Goal: Task Accomplishment & Management: Use online tool/utility

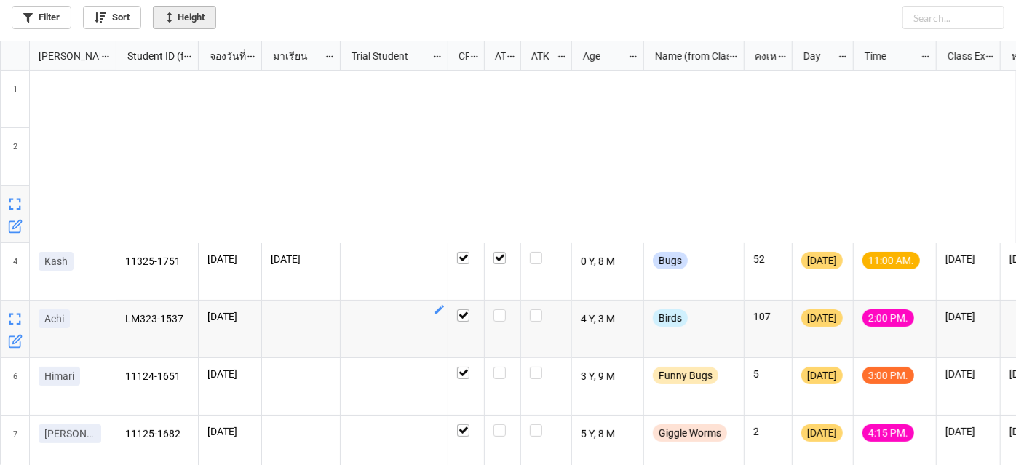
scroll to position [416, 1008]
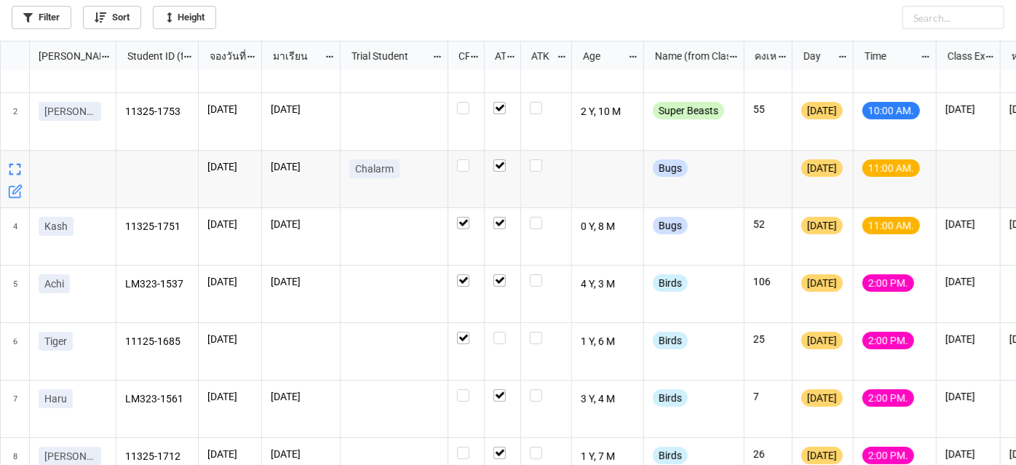
scroll to position [66, 0]
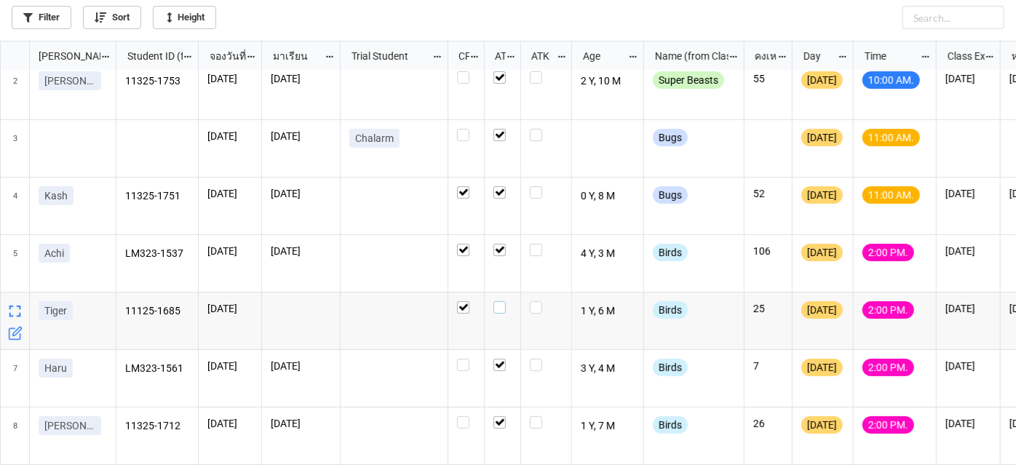
click at [504, 301] on label "grid" at bounding box center [502, 301] width 18 height 0
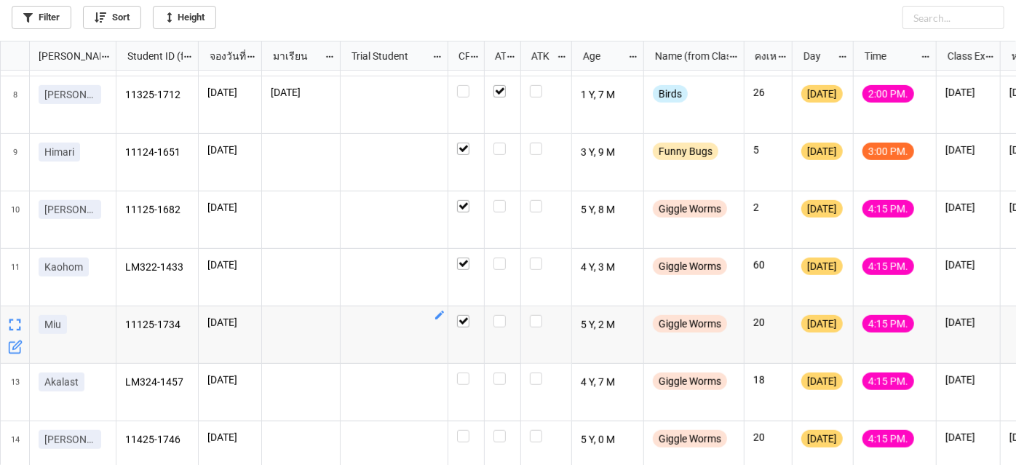
scroll to position [416, 0]
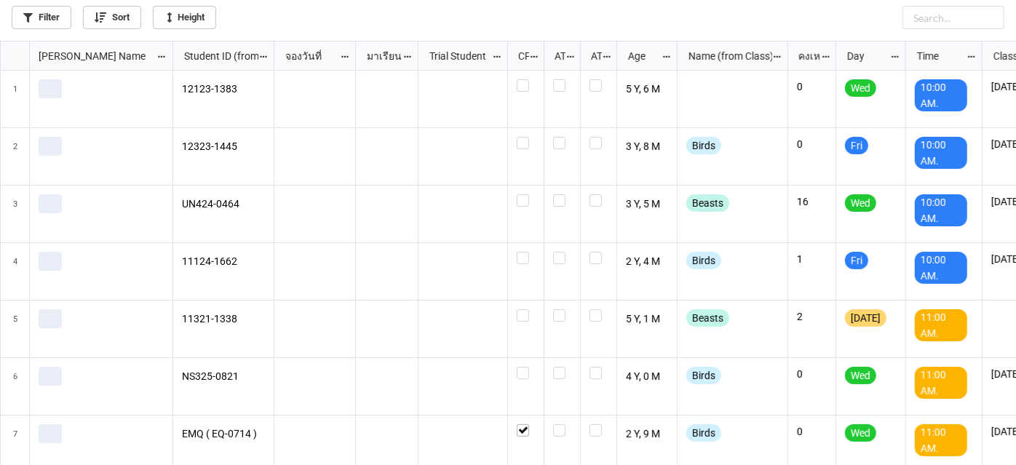
scroll to position [416, 1008]
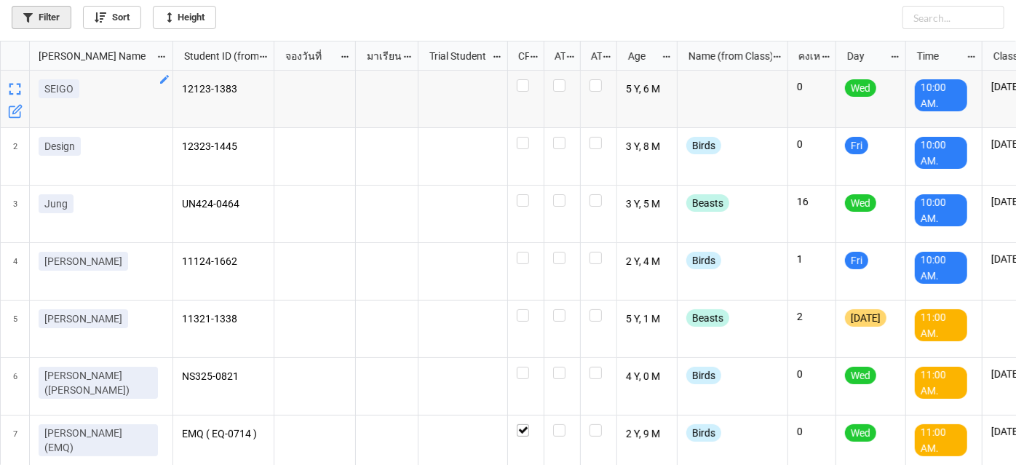
click at [57, 20] on link "Filter" at bounding box center [42, 17] width 60 height 23
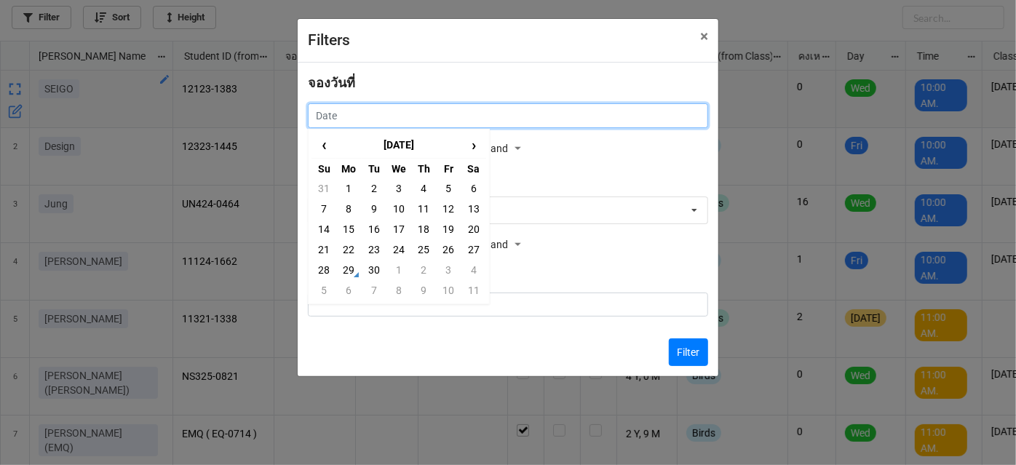
click at [388, 115] on input "text" at bounding box center [508, 115] width 400 height 25
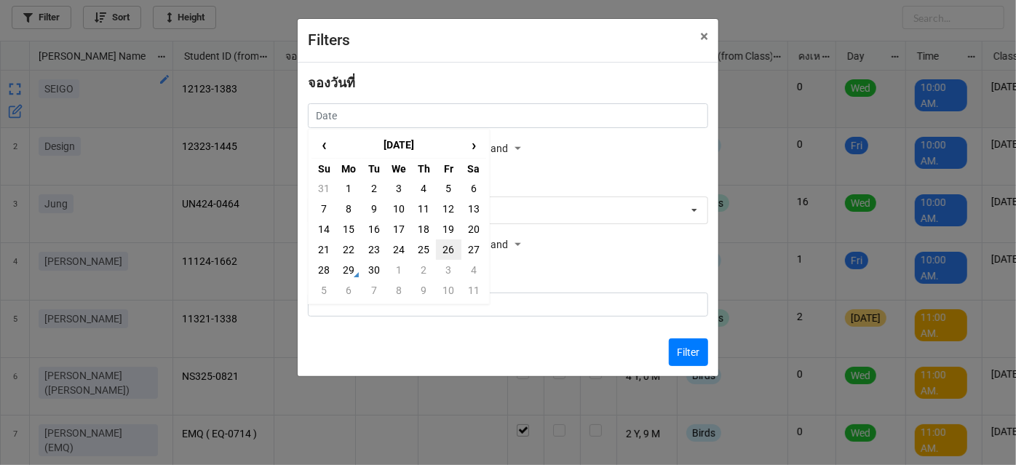
click at [444, 255] on td "26" at bounding box center [448, 249] width 25 height 20
type input "26/9/2025"
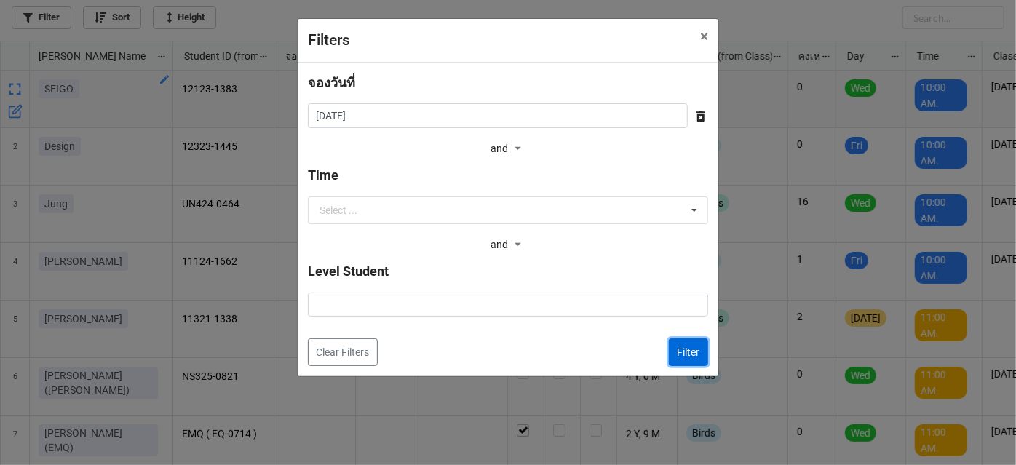
drag, startPoint x: 689, startPoint y: 341, endPoint x: 677, endPoint y: 357, distance: 19.8
click at [685, 349] on button "Filter" at bounding box center [688, 352] width 39 height 28
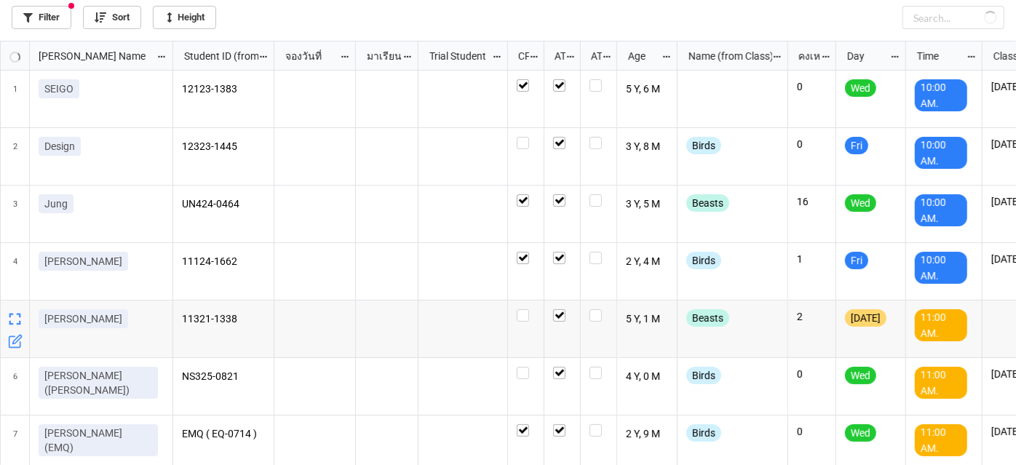
checkbox input "true"
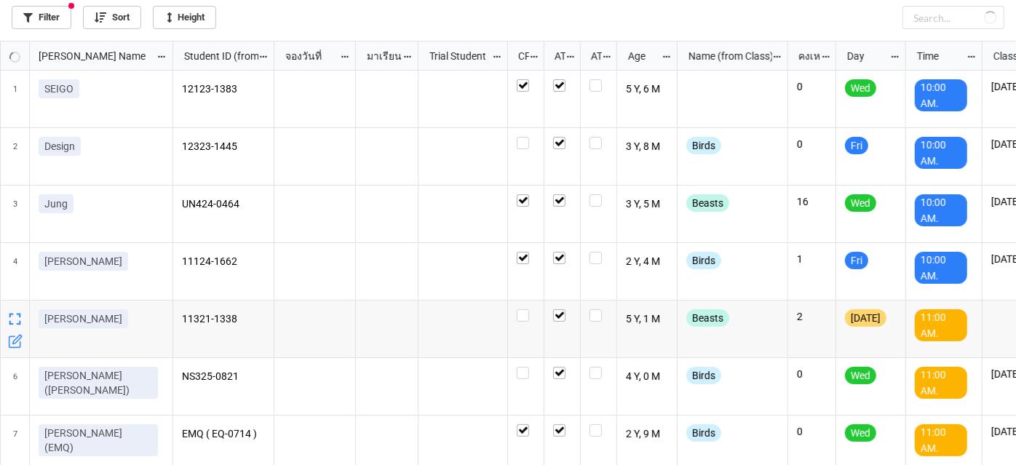
checkbox input "true"
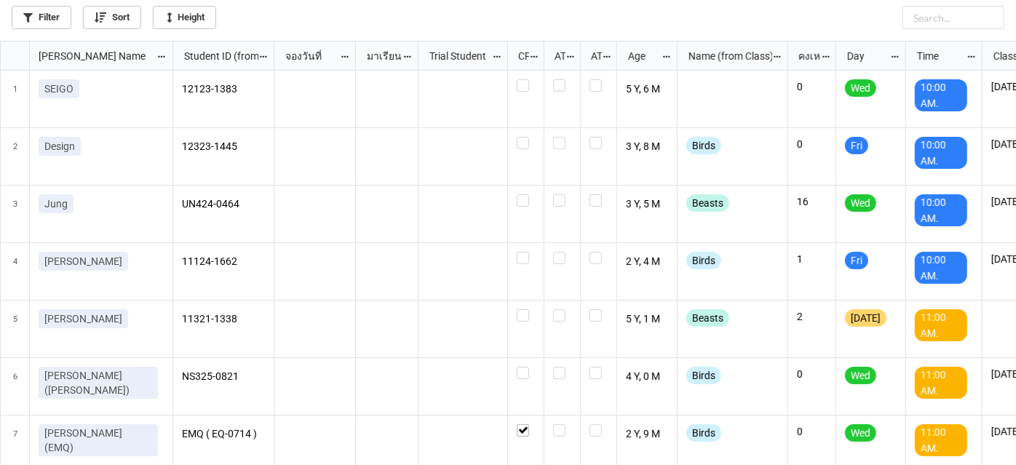
scroll to position [7, 7]
click at [50, 17] on link "Filter" at bounding box center [42, 17] width 60 height 23
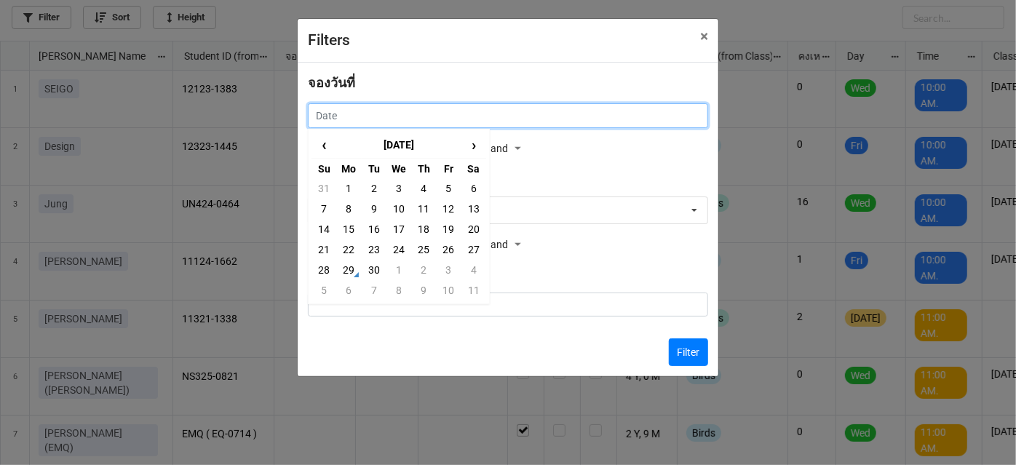
click at [577, 119] on input "text" at bounding box center [508, 115] width 400 height 25
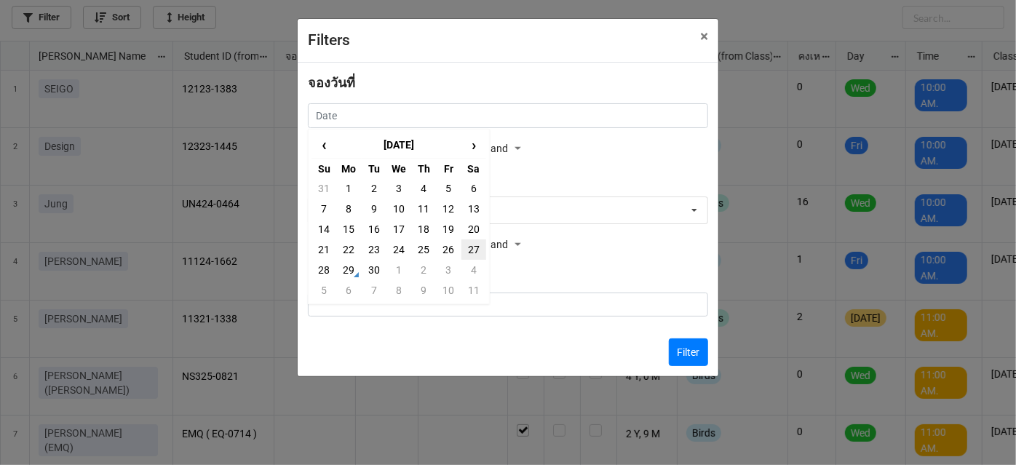
click at [472, 245] on td "27" at bounding box center [473, 249] width 25 height 20
type input "27/9/2025"
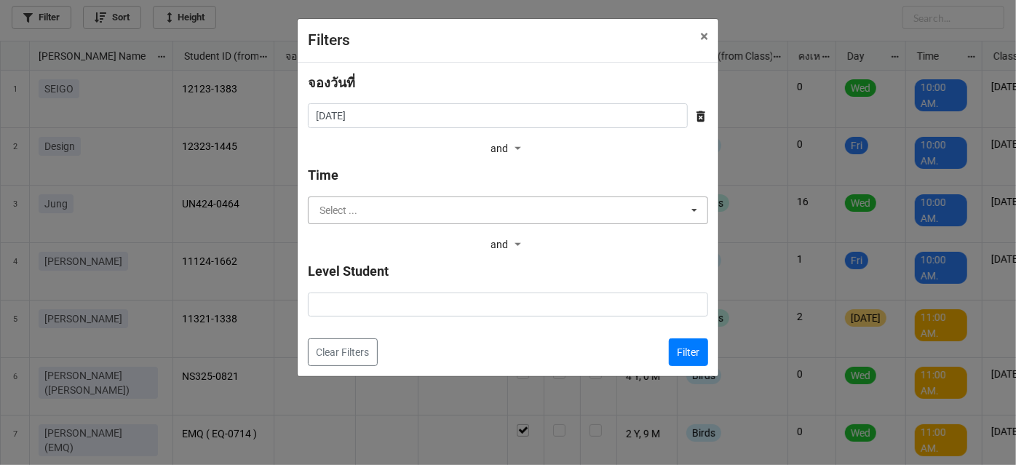
click at [481, 205] on input "text" at bounding box center [508, 210] width 399 height 26
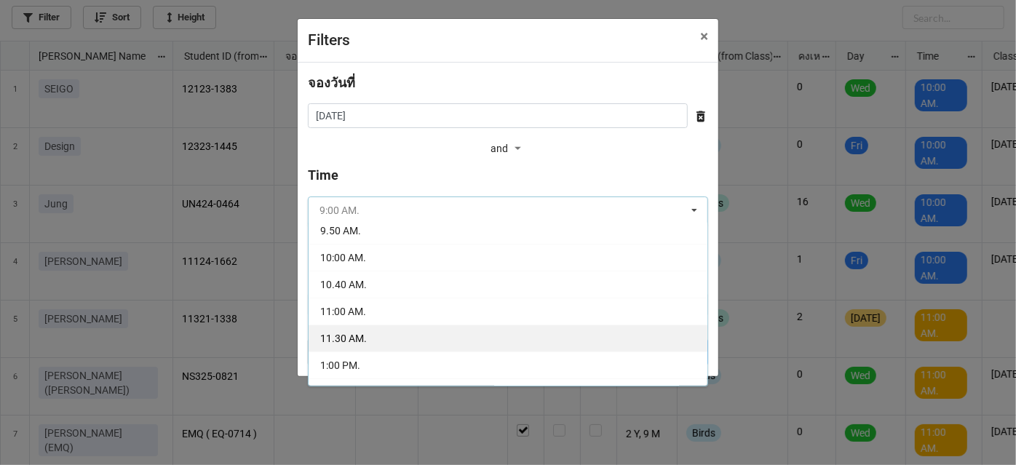
scroll to position [66, 0]
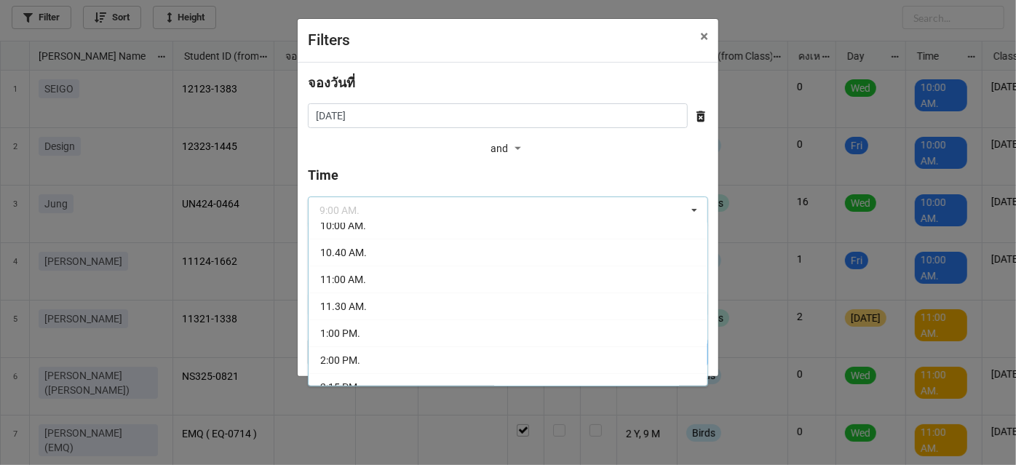
drag, startPoint x: 502, startPoint y: 299, endPoint x: 565, endPoint y: 318, distance: 65.4
click at [502, 300] on div "11.30 AM." at bounding box center [508, 306] width 399 height 27
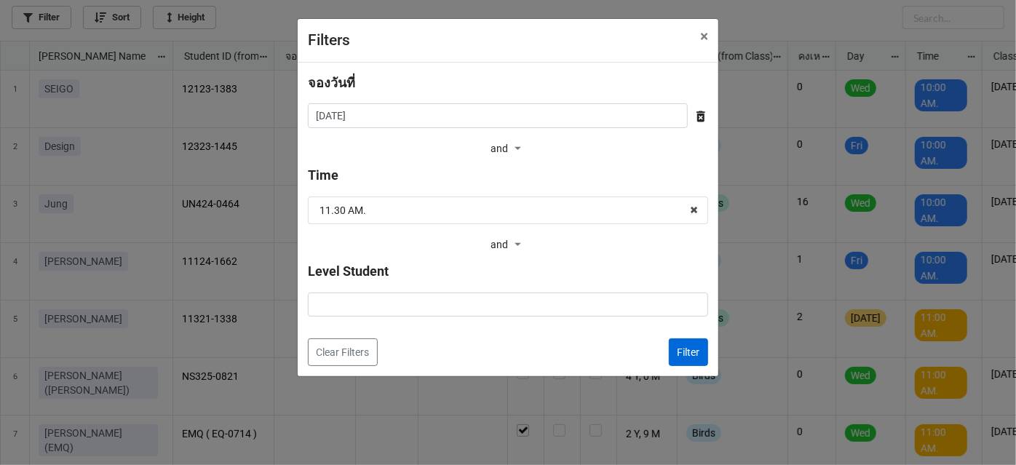
click at [693, 355] on div "จองวันที่ 27/9/2025 ‹ September 2025 › Su Mo Tu We Th Fr Sa 31 1 2 3 4 5 6 7 8 …" at bounding box center [508, 220] width 421 height 314
click at [693, 355] on button "Filter" at bounding box center [688, 352] width 39 height 28
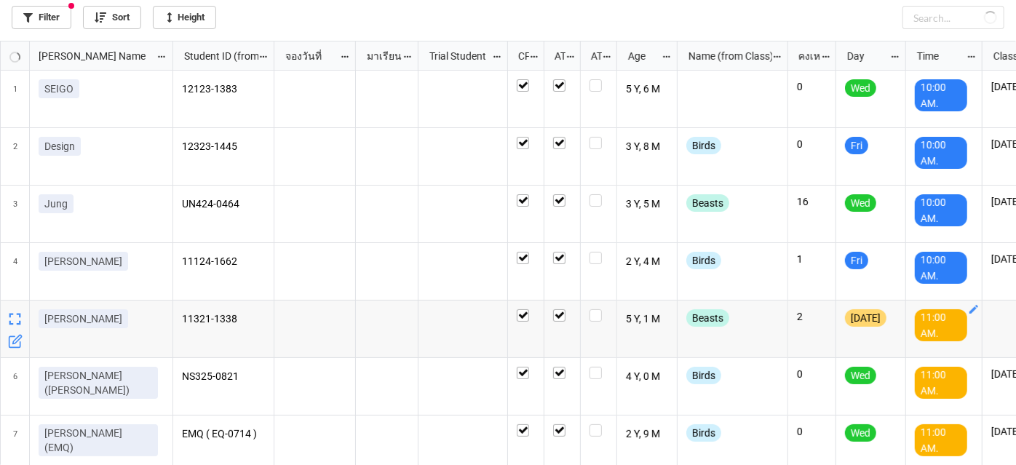
checkbox input "true"
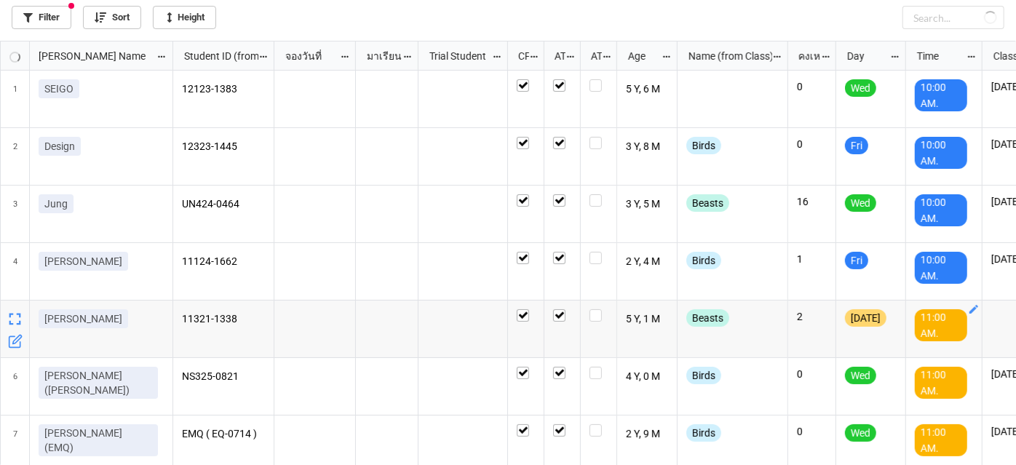
checkbox input "true"
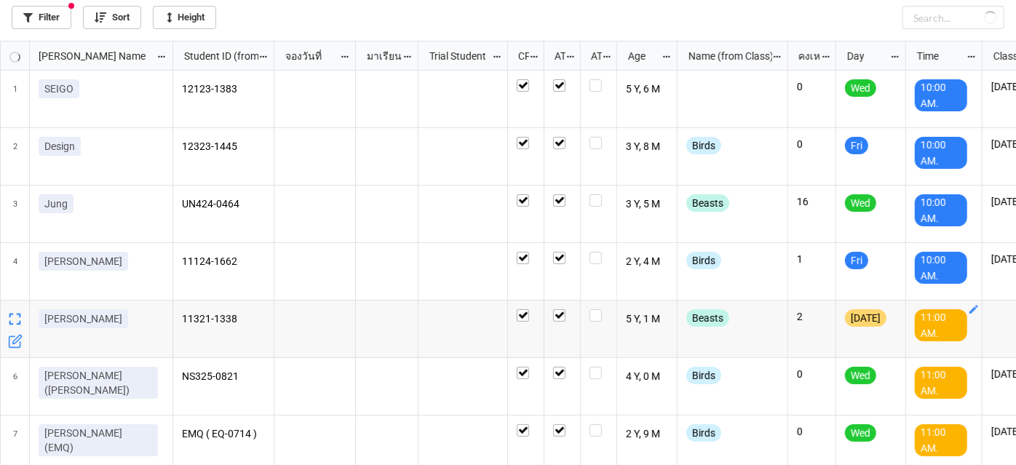
checkbox input "true"
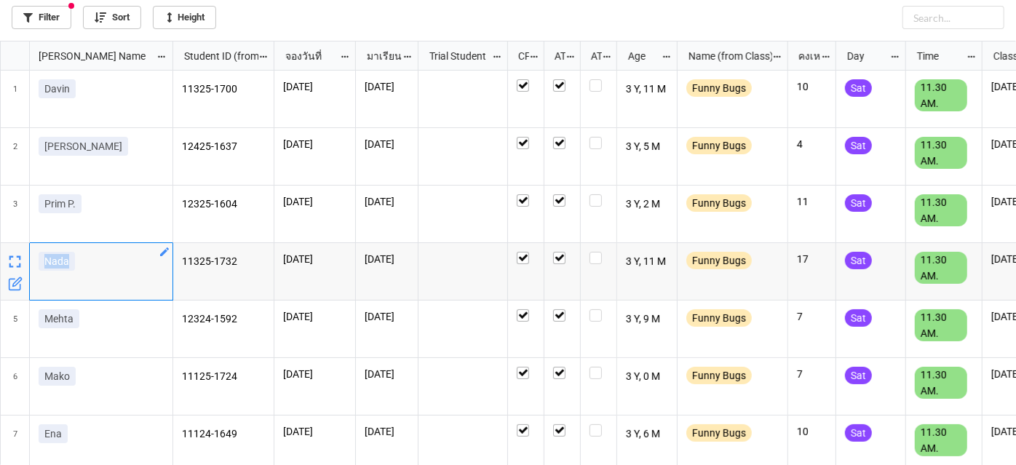
drag, startPoint x: 44, startPoint y: 259, endPoint x: 71, endPoint y: 264, distance: 27.4
click at [75, 265] on div "Nada" at bounding box center [101, 264] width 125 height 25
copy p "Nada"
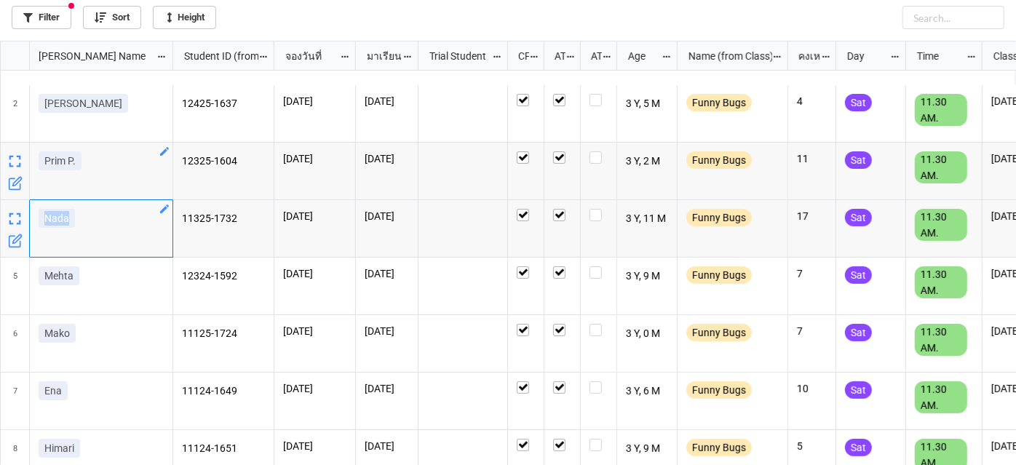
scroll to position [132, 0]
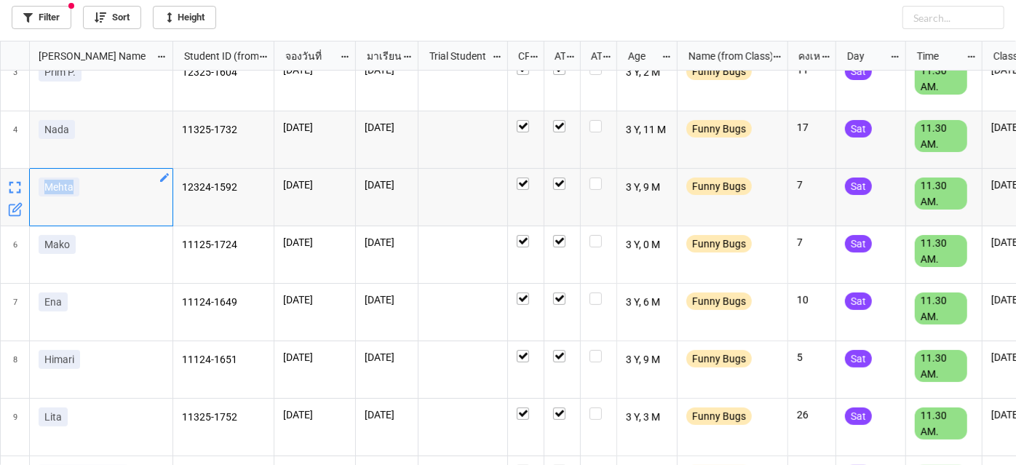
drag, startPoint x: 45, startPoint y: 190, endPoint x: 93, endPoint y: 190, distance: 48.0
click at [93, 190] on div "Mehta" at bounding box center [101, 190] width 125 height 25
copy p "Mehta"
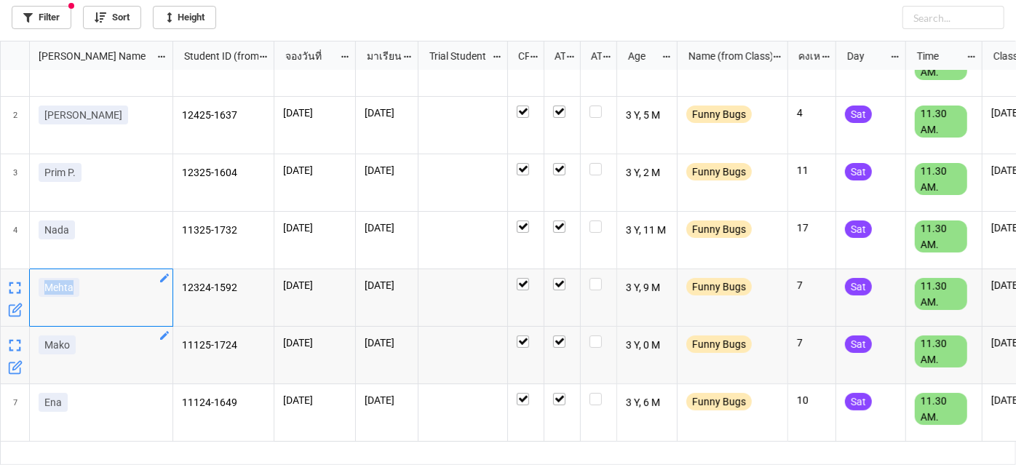
scroll to position [0, 0]
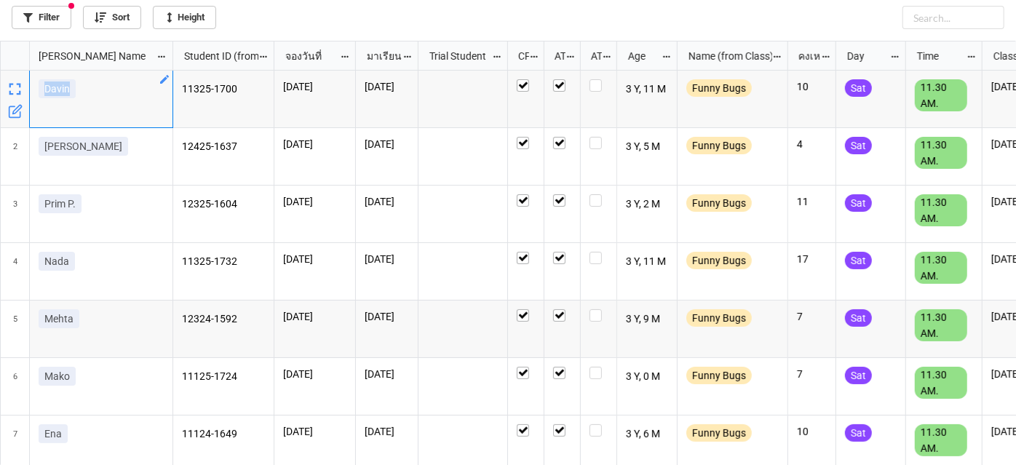
drag, startPoint x: 37, startPoint y: 89, endPoint x: 74, endPoint y: 83, distance: 36.9
click at [74, 83] on div "Davin" at bounding box center [101, 99] width 143 height 57
copy p "Davin"
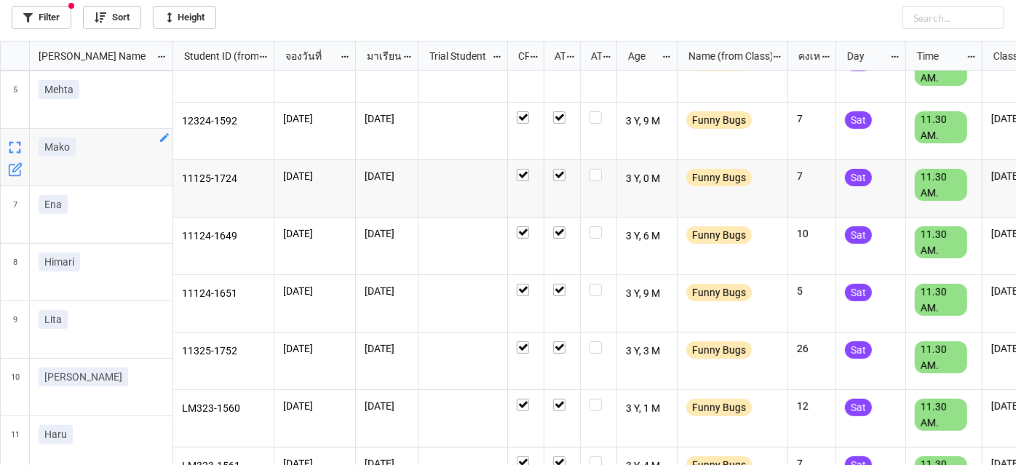
scroll to position [243, 0]
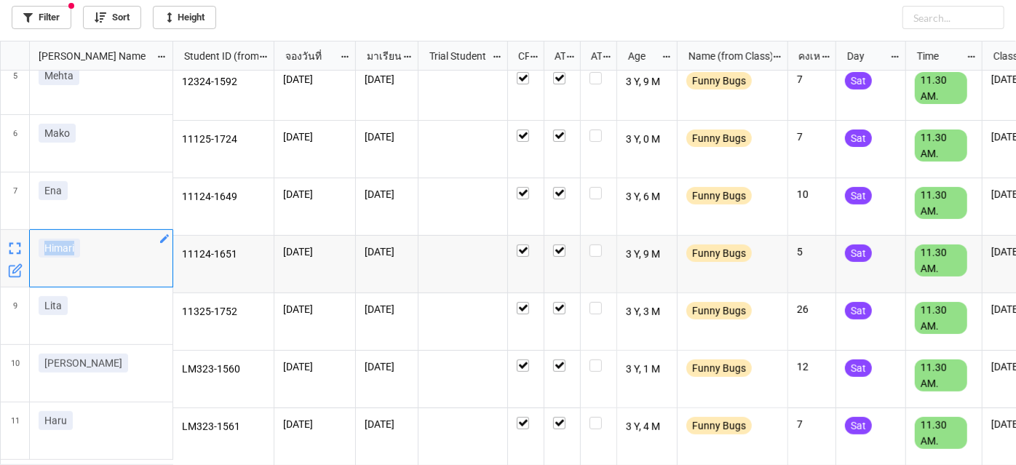
drag, startPoint x: 98, startPoint y: 248, endPoint x: 41, endPoint y: 247, distance: 57.5
click at [41, 247] on div "Himari" at bounding box center [101, 251] width 125 height 25
copy p "Himari"
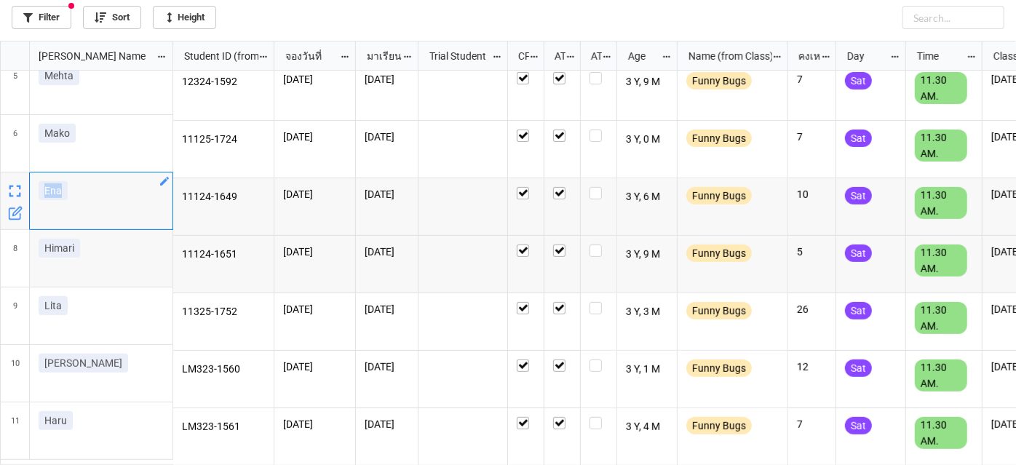
drag, startPoint x: 76, startPoint y: 203, endPoint x: 41, endPoint y: 195, distance: 35.1
click at [42, 195] on div "Ena" at bounding box center [101, 193] width 125 height 25
copy p "Ena"
click at [26, 17] on icon at bounding box center [27, 17] width 9 height 9
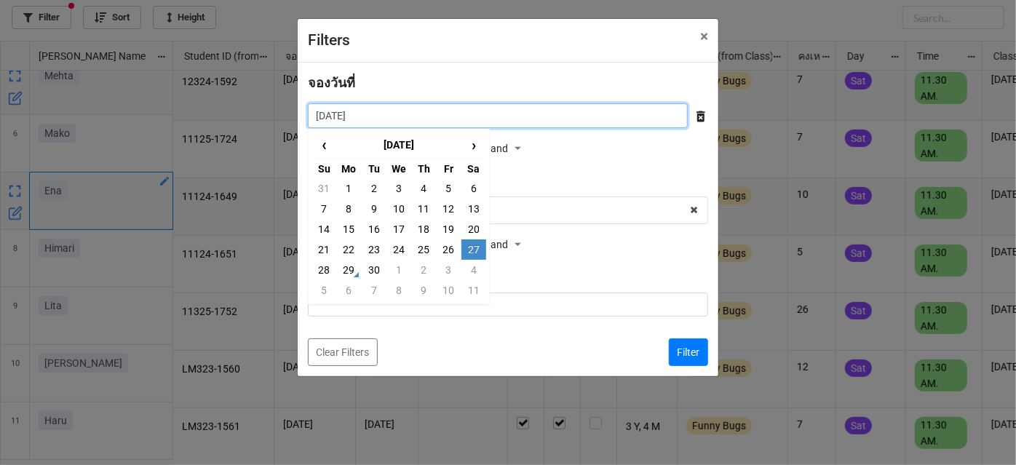
click at [606, 120] on input "27/9/2025" at bounding box center [498, 115] width 380 height 25
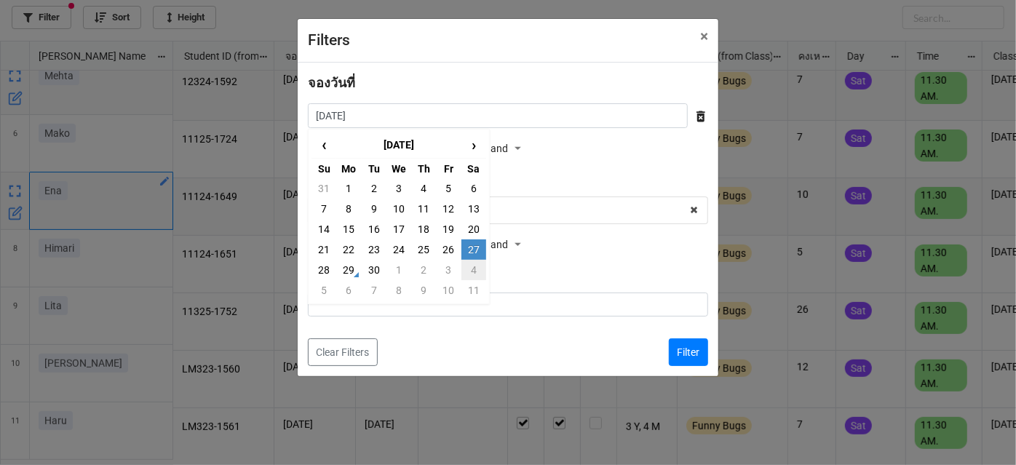
click at [469, 272] on td "4" at bounding box center [473, 270] width 25 height 20
type input "4/10/2025"
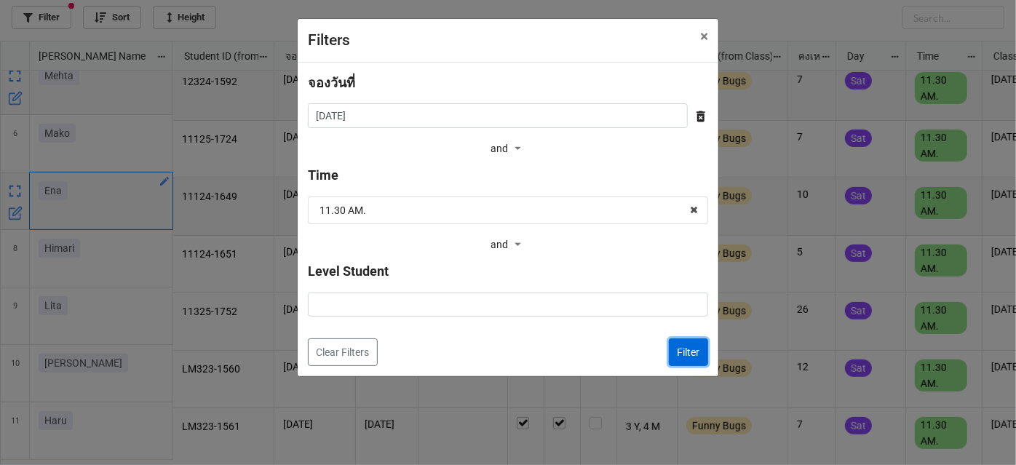
click at [672, 346] on button "Filter" at bounding box center [688, 352] width 39 height 28
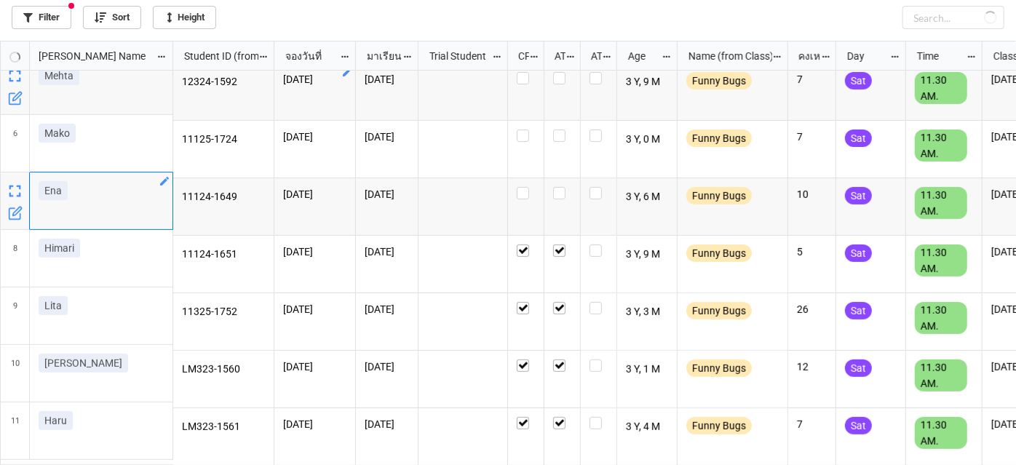
checkbox input "false"
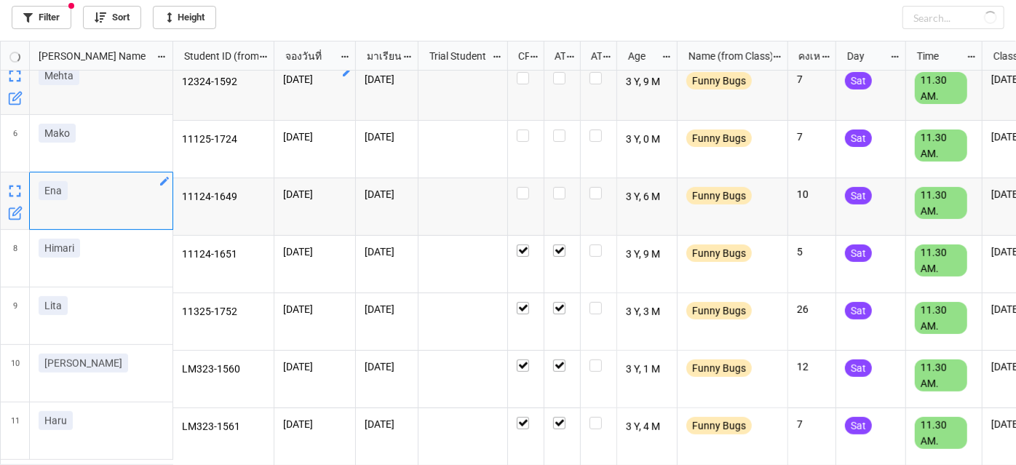
checkbox input "false"
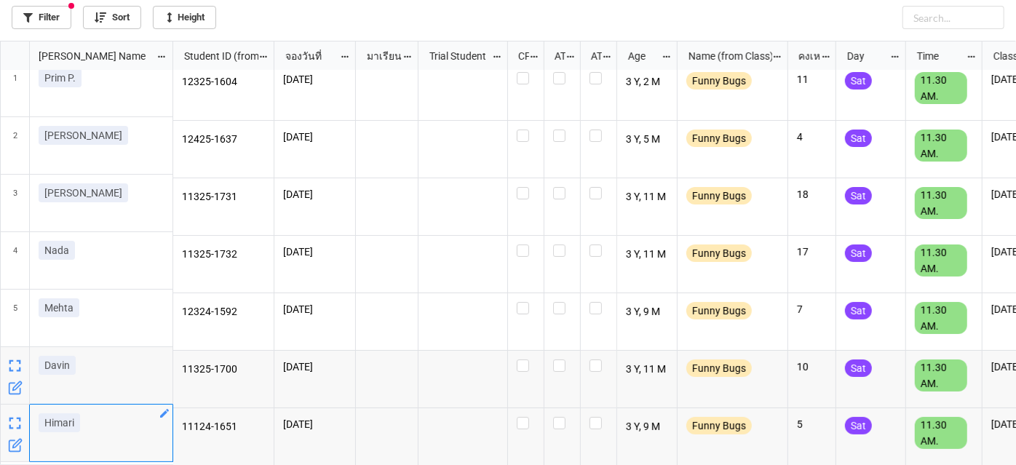
scroll to position [13, 0]
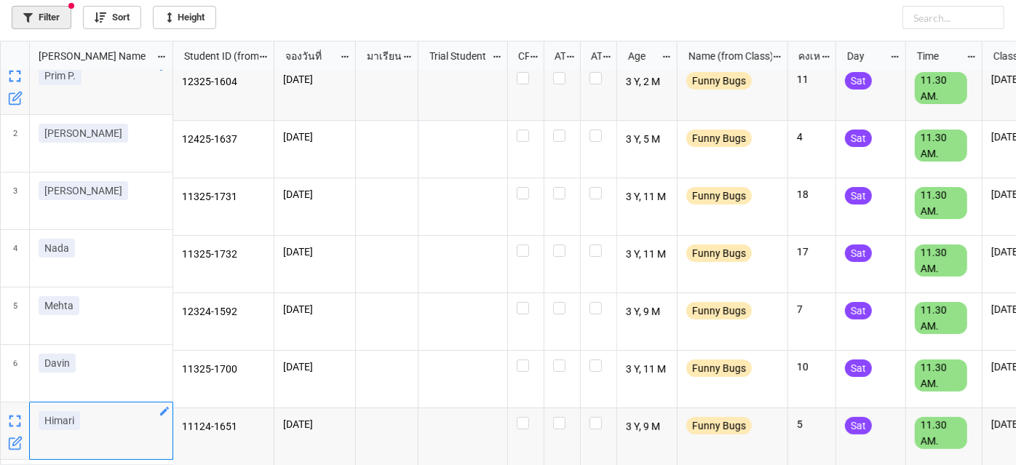
drag, startPoint x: 53, startPoint y: 12, endPoint x: 54, endPoint y: 25, distance: 13.1
click at [54, 25] on link "Filter" at bounding box center [42, 17] width 60 height 23
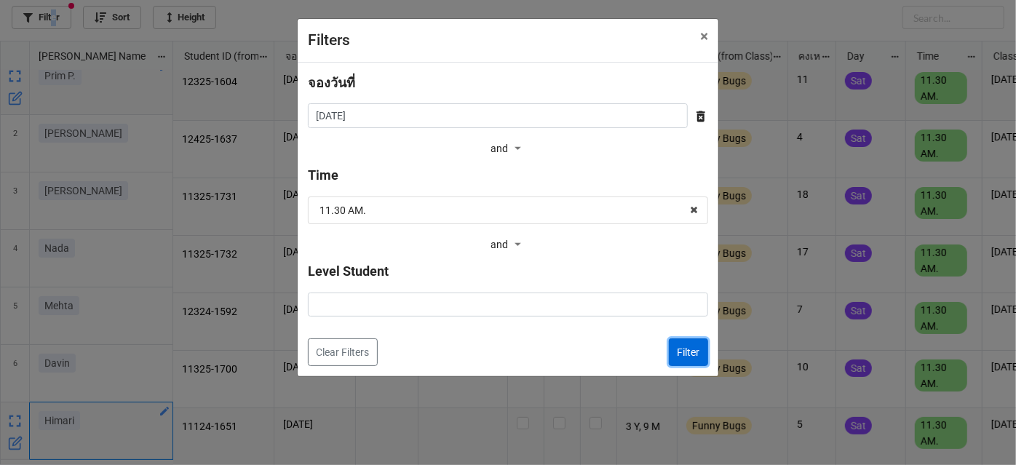
click at [686, 358] on button "Filter" at bounding box center [688, 352] width 39 height 28
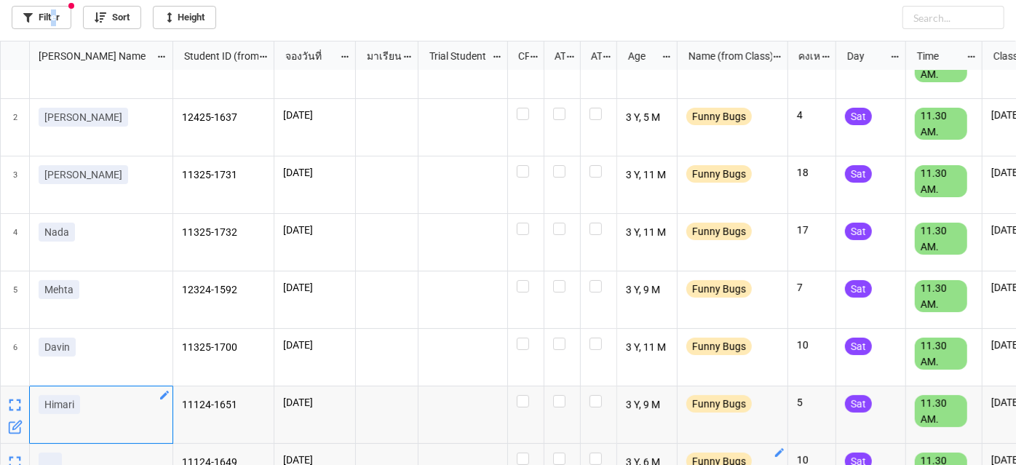
scroll to position [0, 0]
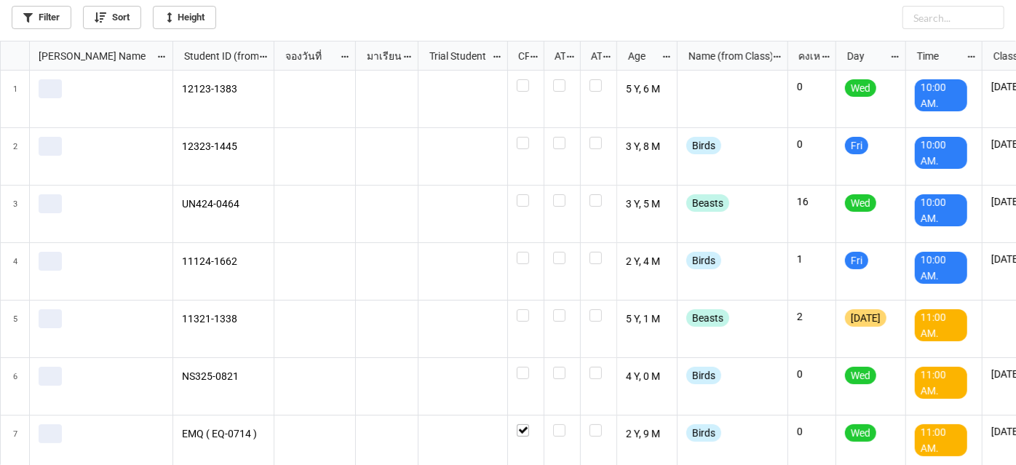
scroll to position [416, 1008]
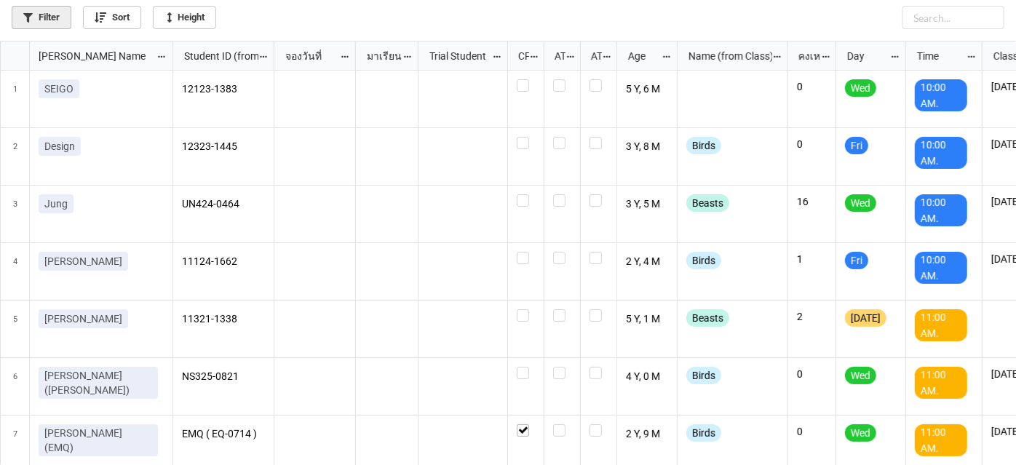
click at [40, 26] on link "Filter" at bounding box center [42, 17] width 60 height 23
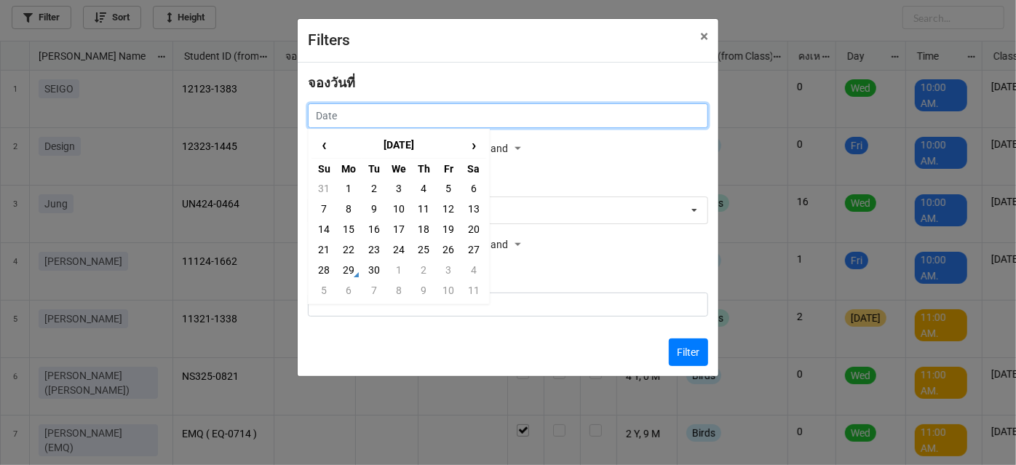
click at [489, 111] on input "text" at bounding box center [508, 115] width 400 height 25
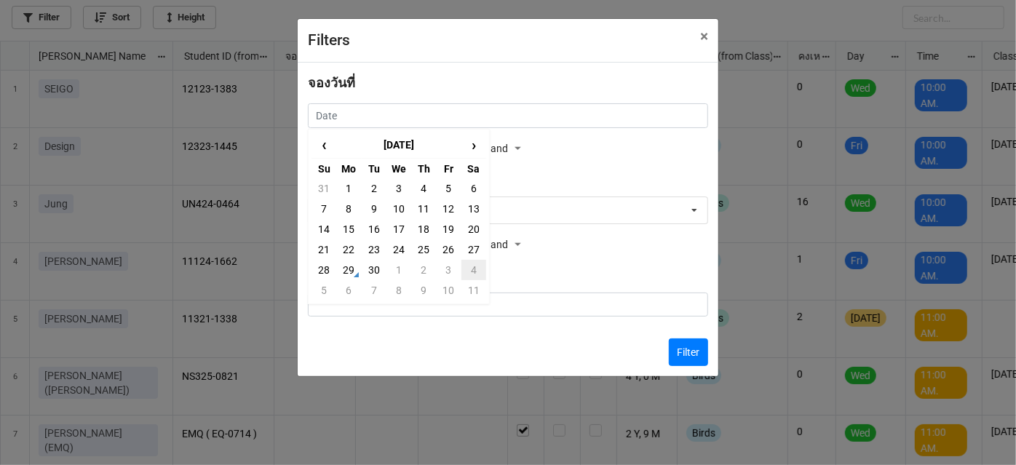
click at [470, 267] on td "4" at bounding box center [473, 270] width 25 height 20
type input "[DATE]"
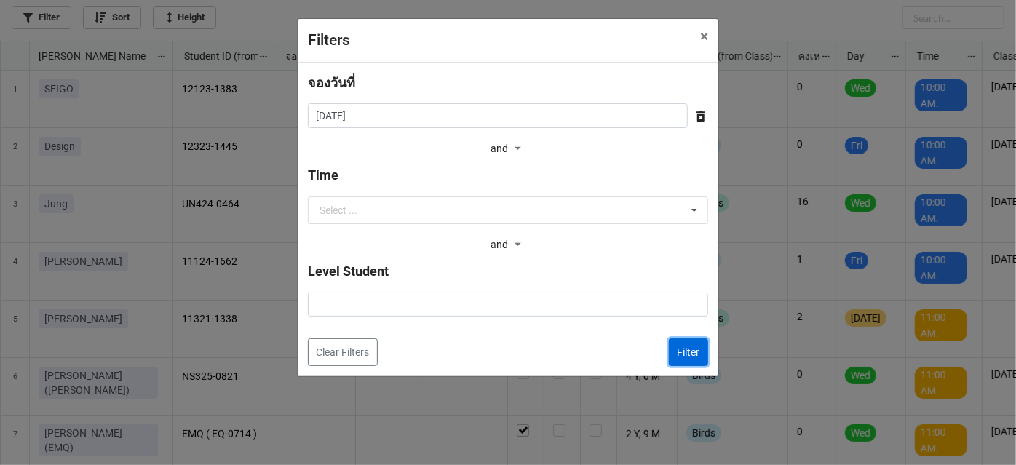
click at [681, 355] on button "Filter" at bounding box center [688, 352] width 39 height 28
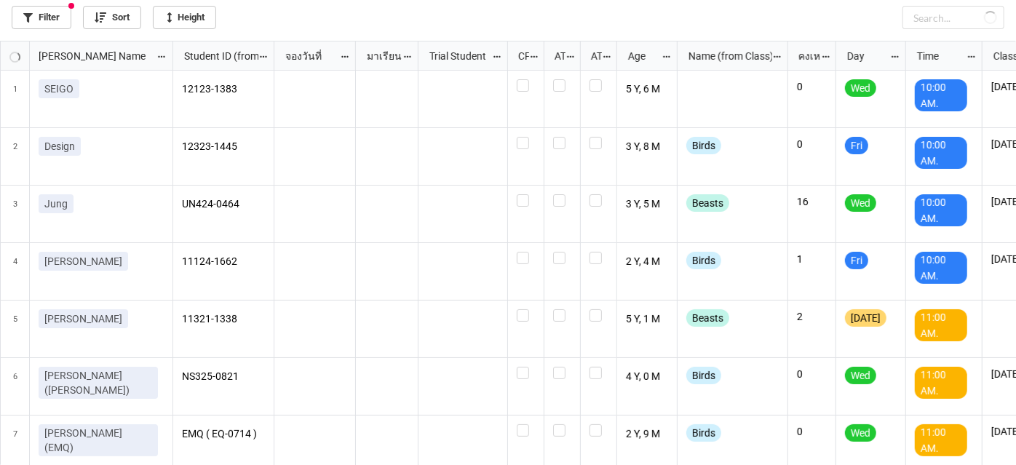
checkbox input "false"
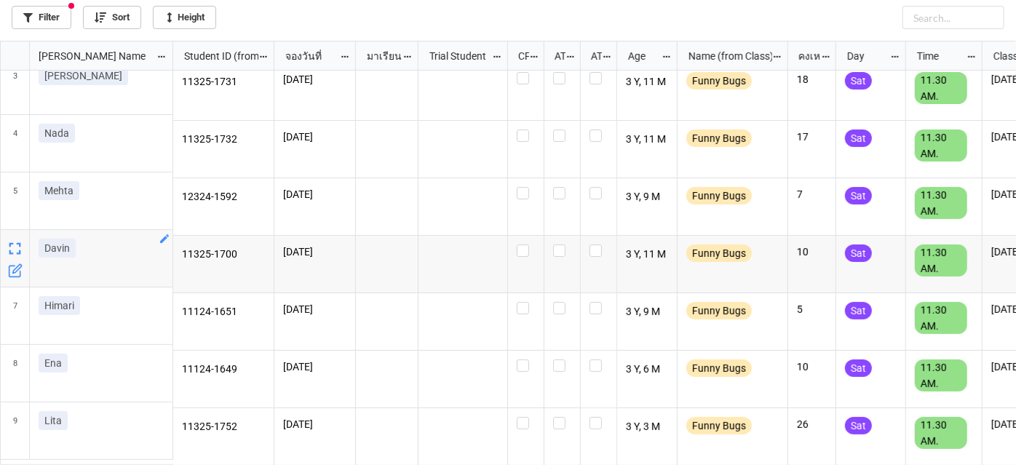
scroll to position [0, 0]
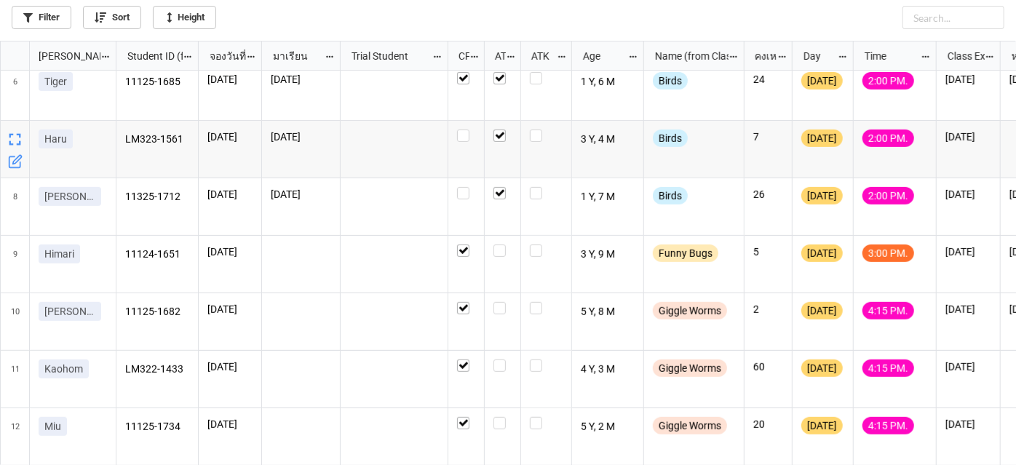
scroll to position [330, 0]
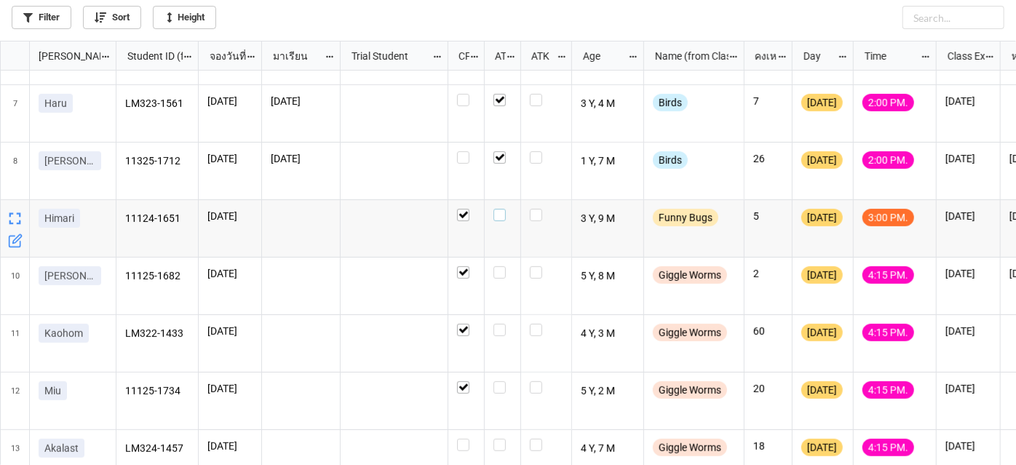
click at [502, 209] on label "grid" at bounding box center [502, 209] width 18 height 0
click at [502, 215] on div "grid" at bounding box center [503, 228] width 36 height 57
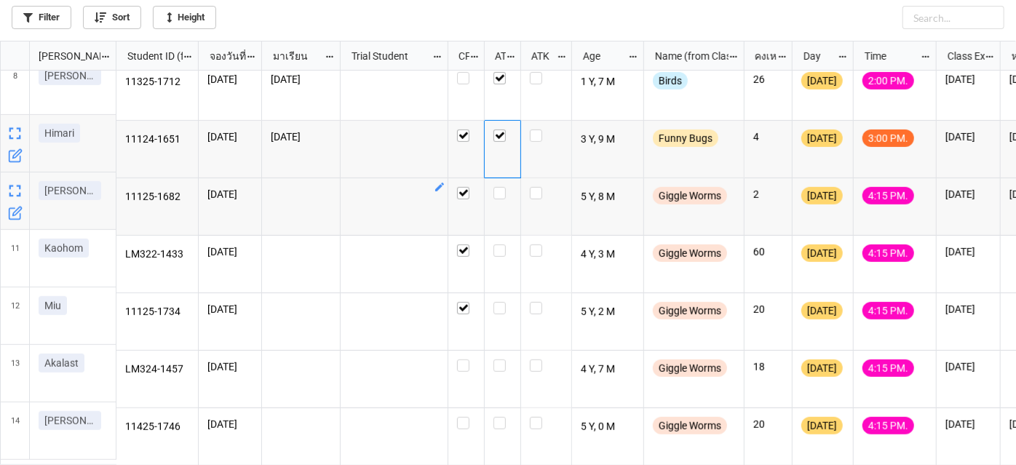
scroll to position [416, 0]
